Goal: Task Accomplishment & Management: Complete application form

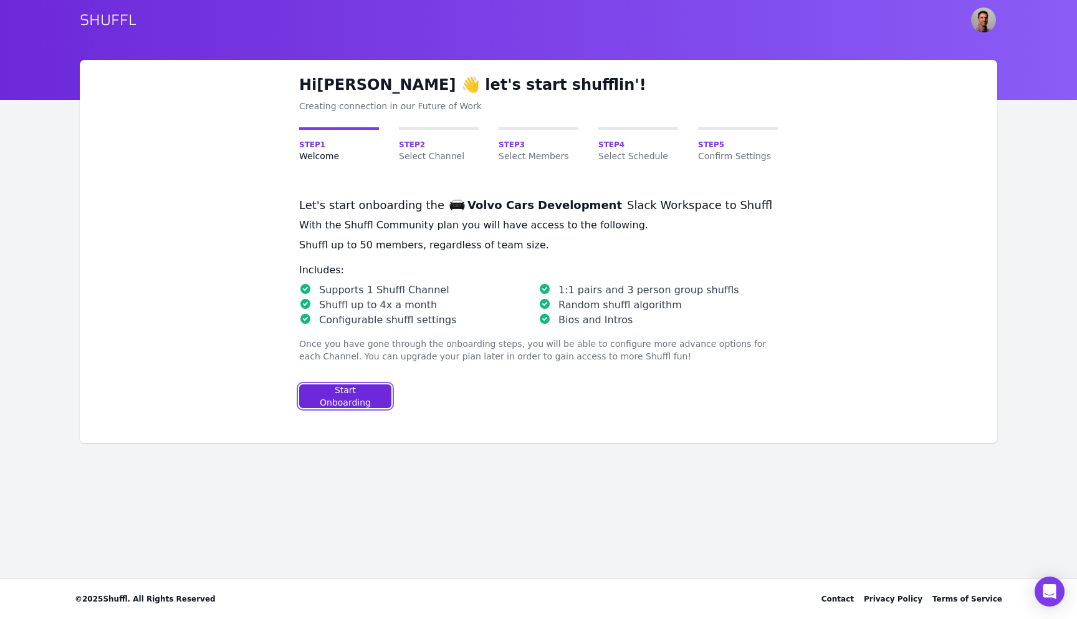
click at [342, 390] on div "Start Onboarding" at bounding box center [345, 395] width 71 height 25
click at [355, 389] on div "Start Onboarding" at bounding box center [345, 395] width 71 height 25
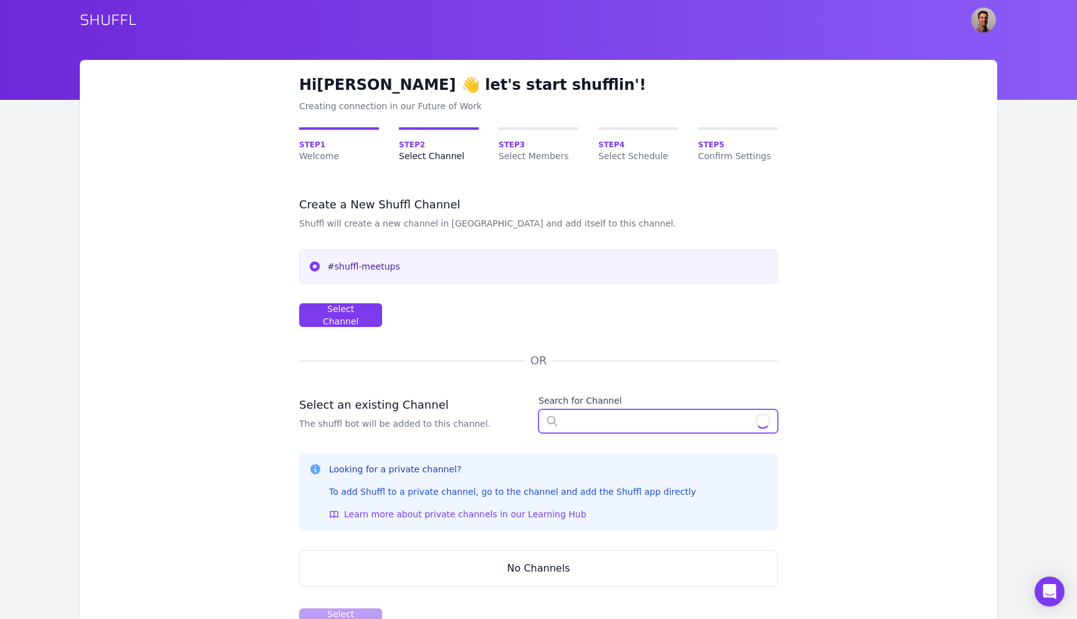
click at [591, 420] on input "text" at bounding box center [658, 421] width 239 height 24
type input "mth"
click at [985, 24] on img "User menu" at bounding box center [983, 19] width 25 height 25
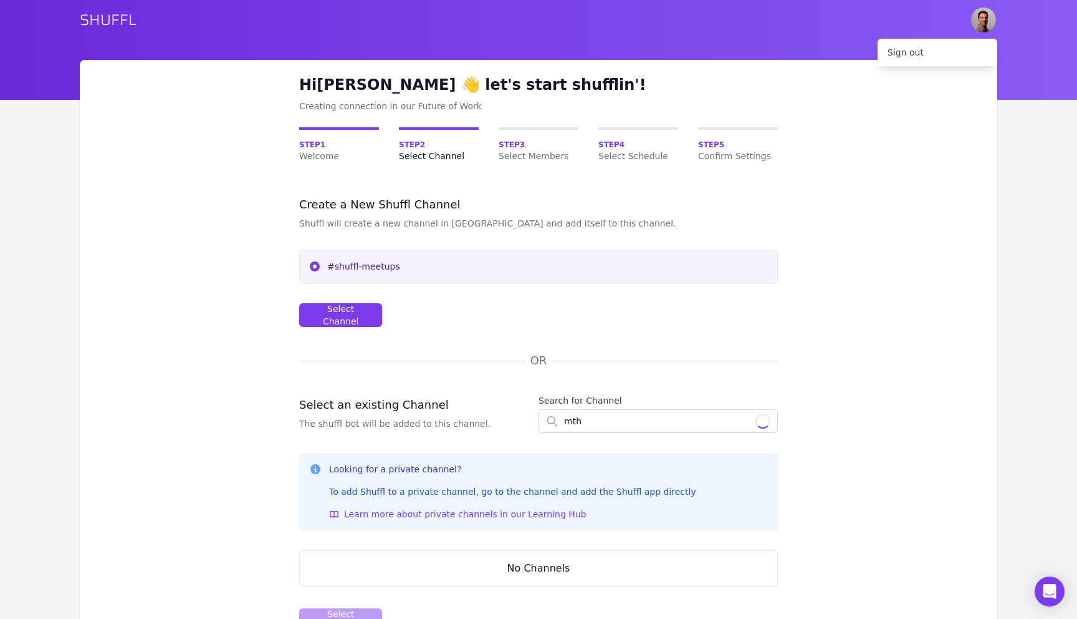
click at [857, 168] on div "Hi Kevin 👋 let's start shufflin'! Creating connection in our Future of Work Ste…" at bounding box center [539, 353] width 918 height 587
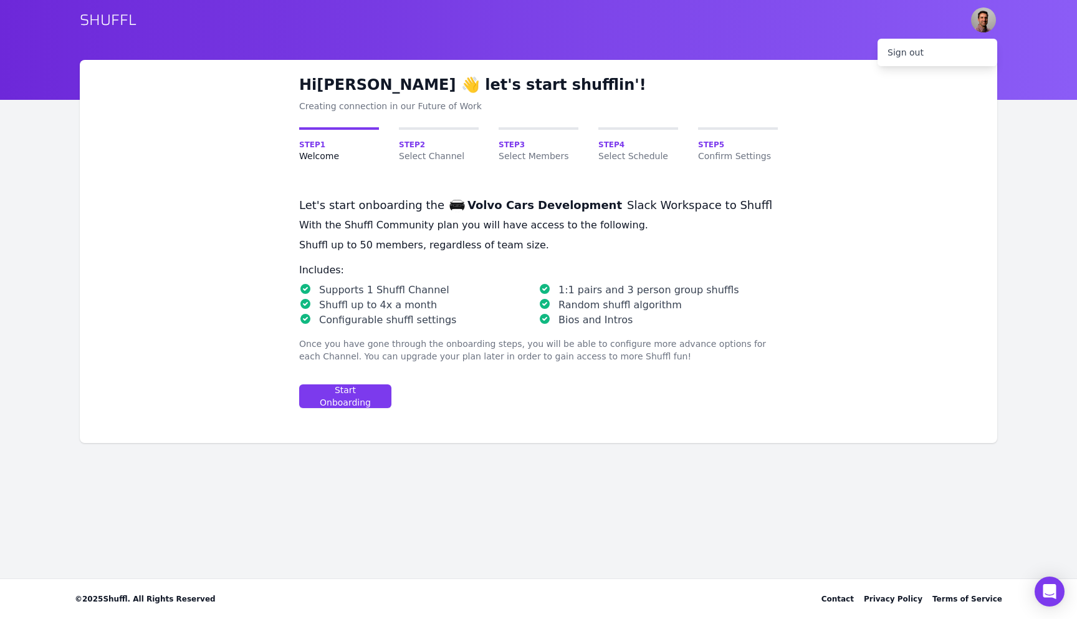
click at [289, 170] on div "Hi Kevin 👋 let's start shufflin'! Creating connection in our Future of Work Ste…" at bounding box center [539, 251] width 918 height 383
click at [559, 208] on div "Volvo Cars Development" at bounding box center [545, 205] width 155 height 15
click at [365, 388] on div "Start Onboarding" at bounding box center [345, 395] width 71 height 25
